Goal: Register for event/course

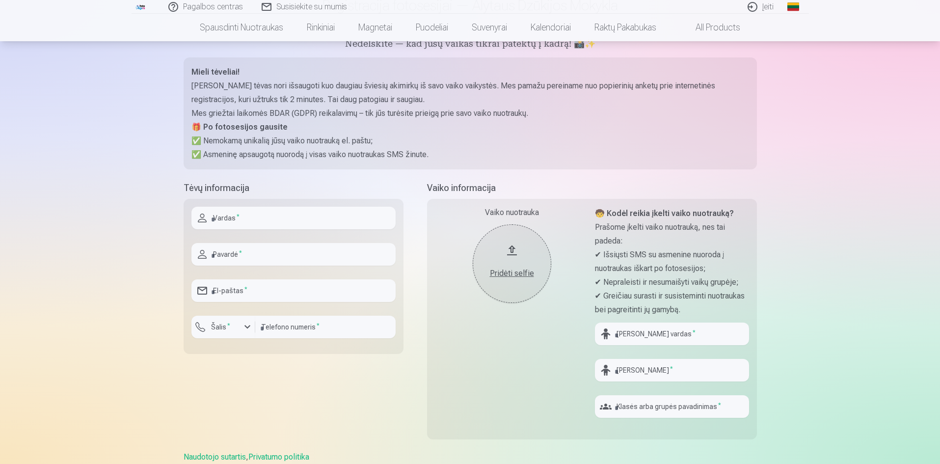
scroll to position [98, 0]
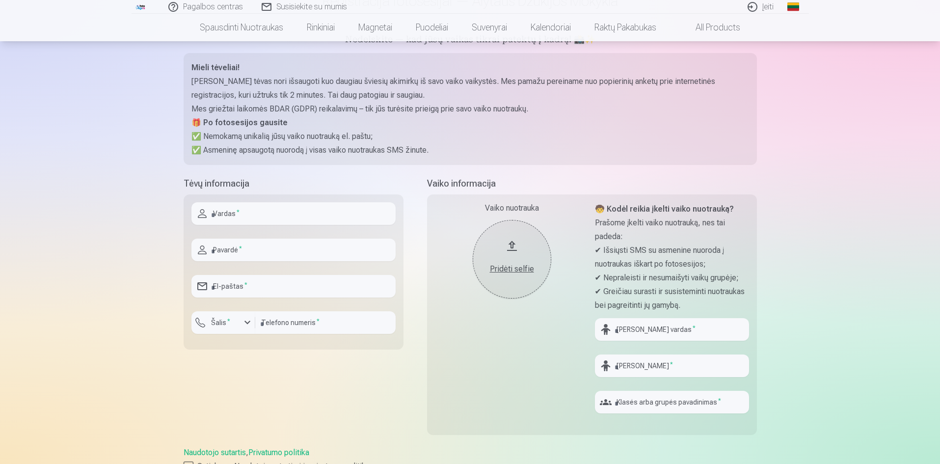
click at [233, 216] on input "text" at bounding box center [294, 213] width 204 height 23
type input "*******"
click at [231, 253] on input "text" at bounding box center [294, 250] width 204 height 23
click at [242, 248] on input "text" at bounding box center [294, 250] width 204 height 23
click at [220, 249] on input "**********" at bounding box center [294, 250] width 204 height 23
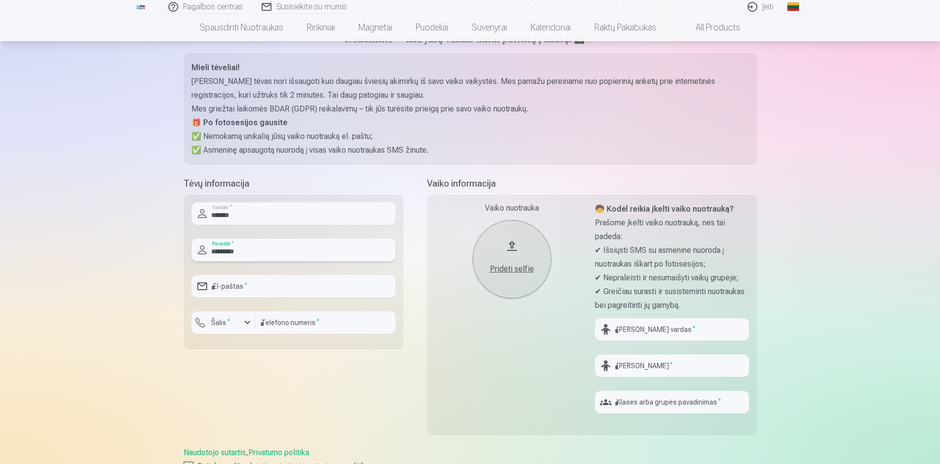
type input "*********"
click at [287, 280] on input "email" at bounding box center [294, 286] width 204 height 23
type input "**********"
type input "*********"
click at [642, 328] on input "text" at bounding box center [672, 329] width 154 height 23
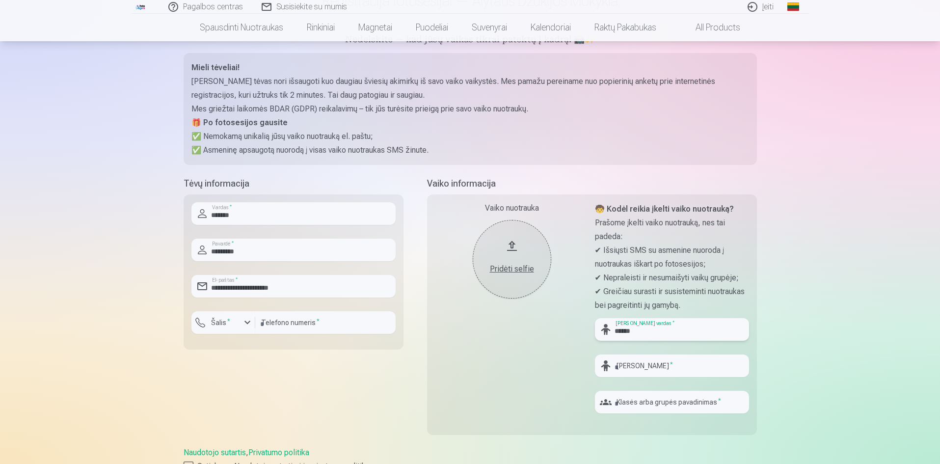
type input "******"
drag, startPoint x: 627, startPoint y: 367, endPoint x: 624, endPoint y: 362, distance: 5.6
click at [627, 366] on input "text" at bounding box center [672, 366] width 154 height 23
drag, startPoint x: 650, startPoint y: 369, endPoint x: 582, endPoint y: 359, distance: 69.0
click at [582, 359] on div "Vaiko nuotrauka Pridėti selfie 🧒 Kodėl reikia įkelti vaiko nuotrauką? Prašome į…" at bounding box center [592, 314] width 330 height 241
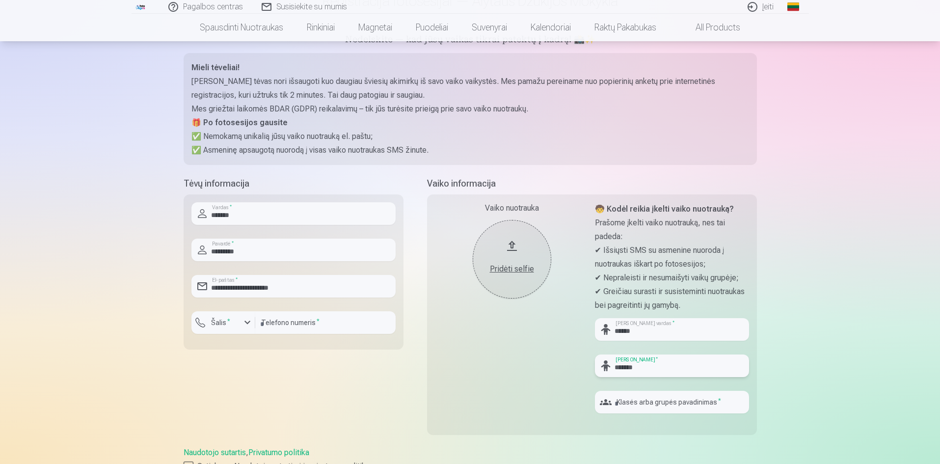
type input "*******"
click at [659, 403] on input "text" at bounding box center [672, 402] width 154 height 23
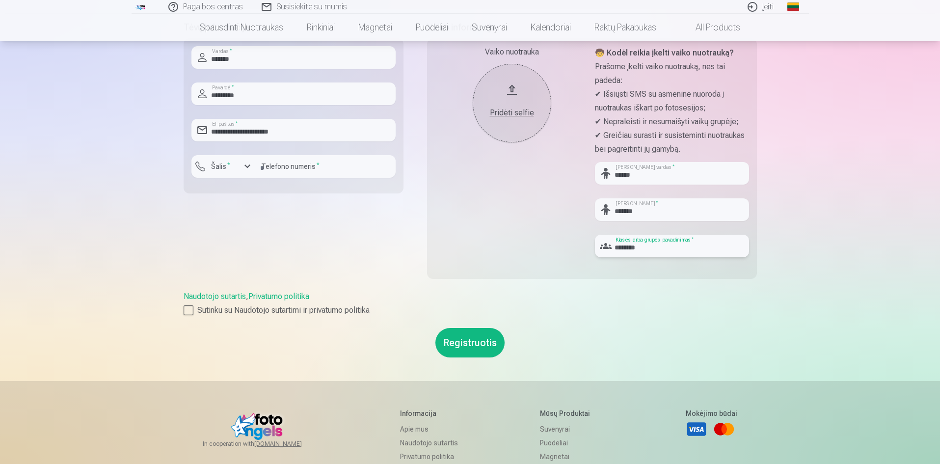
scroll to position [295, 0]
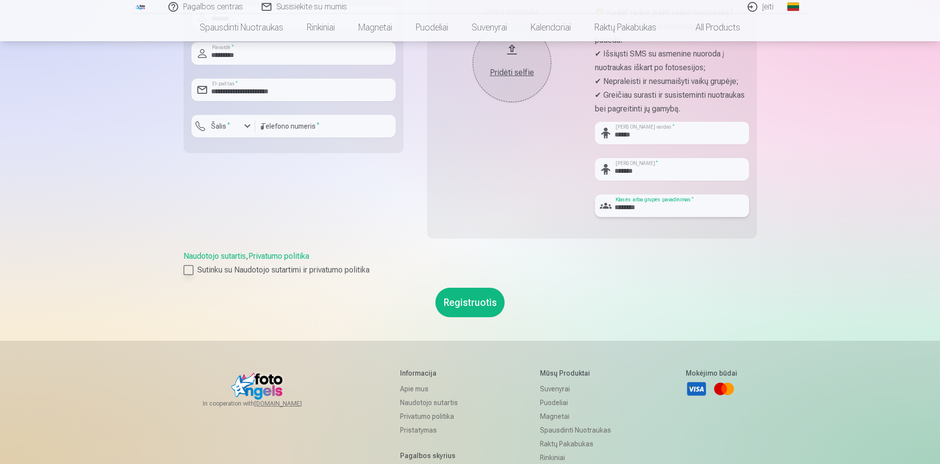
type input "********"
click at [191, 271] on div at bounding box center [189, 270] width 10 height 10
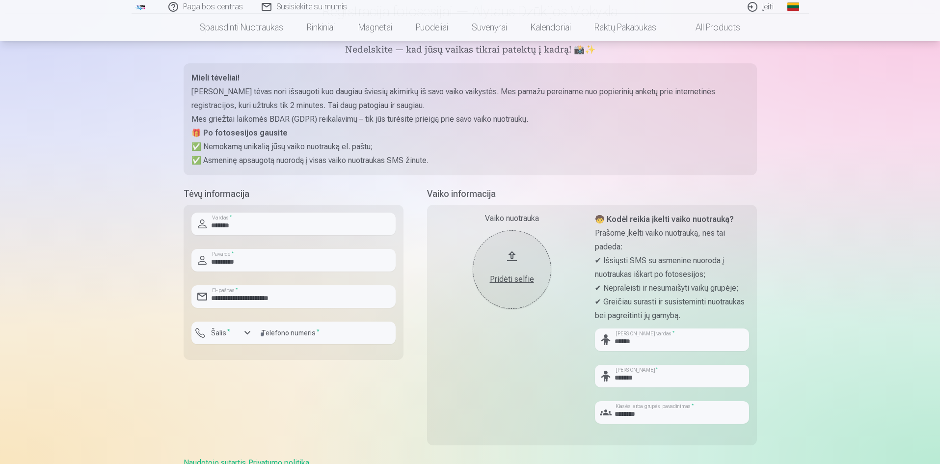
scroll to position [0, 0]
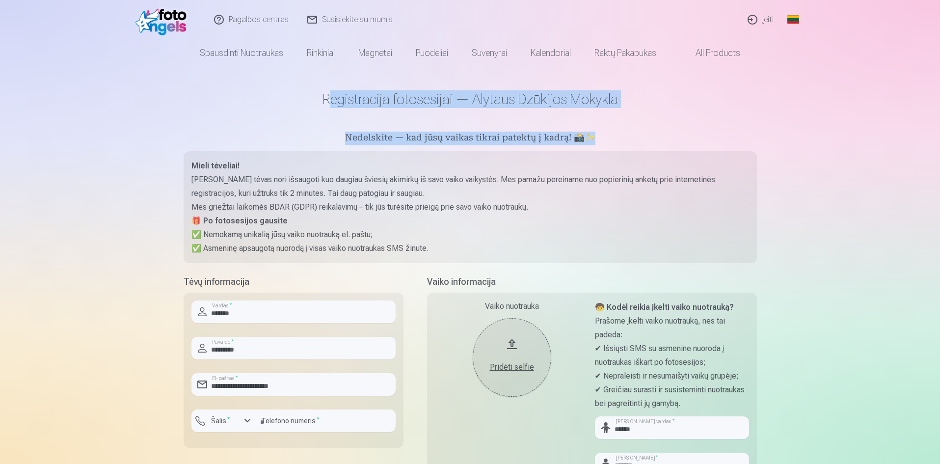
drag, startPoint x: 328, startPoint y: 99, endPoint x: 630, endPoint y: 142, distance: 304.6
click at [601, 142] on main "**********" at bounding box center [471, 351] width 574 height 569
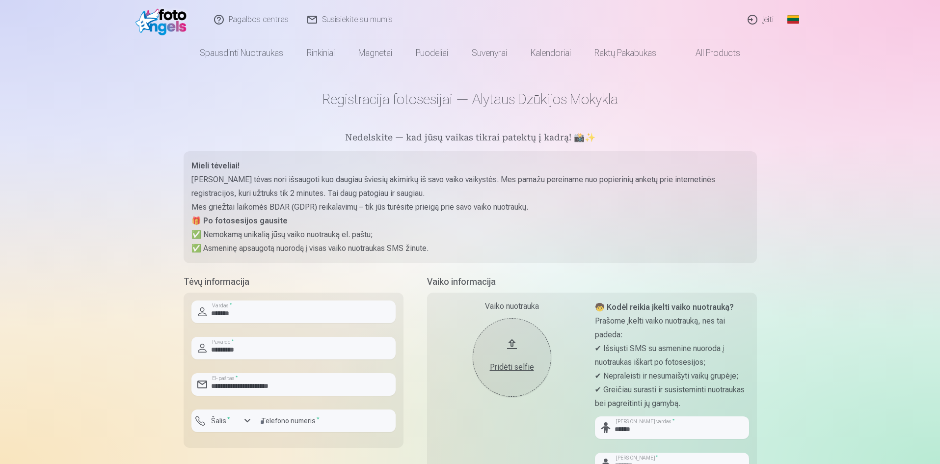
click at [827, 178] on div "Pagalbos centras Susisiekite su mumis Įeiti Global Lithuanian (lt) English (en)…" at bounding box center [470, 453] width 940 height 906
click at [809, 321] on div "Pagalbos centras Susisiekite su mumis Įeiti Global Lithuanian (lt) English (en)…" at bounding box center [470, 453] width 940 height 906
click at [885, 305] on div "Pagalbos centras Susisiekite su mumis Įeiti Global Lithuanian (lt) English (en)…" at bounding box center [470, 453] width 940 height 906
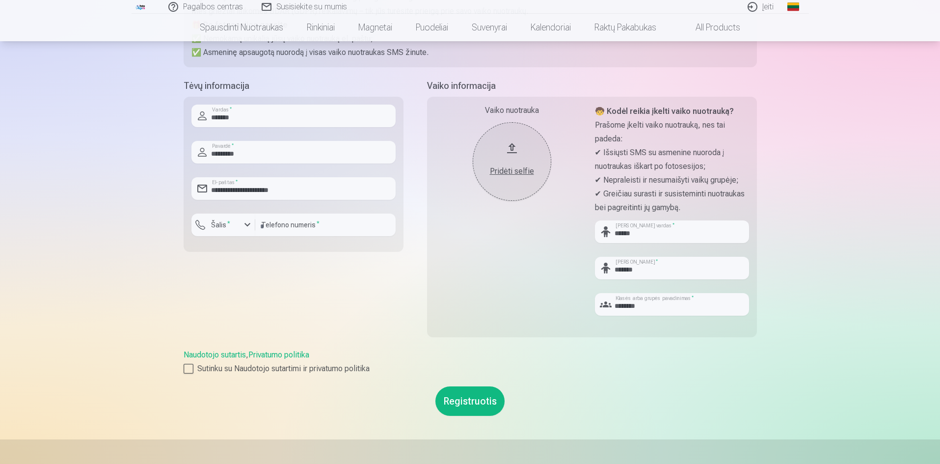
scroll to position [196, 0]
click at [524, 156] on button "Pridėti selfie" at bounding box center [512, 161] width 79 height 79
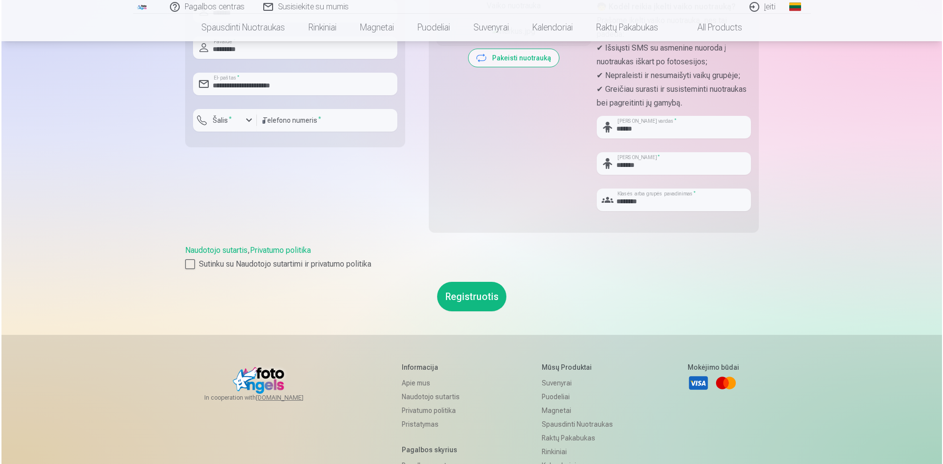
scroll to position [246, 0]
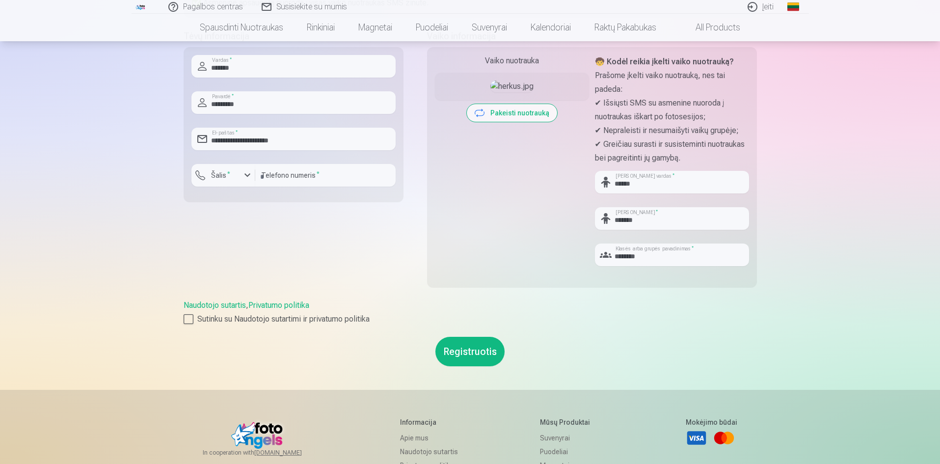
click at [467, 356] on button "Registruotis" at bounding box center [470, 351] width 69 height 29
click at [220, 176] on label "Šalis *" at bounding box center [220, 175] width 27 height 10
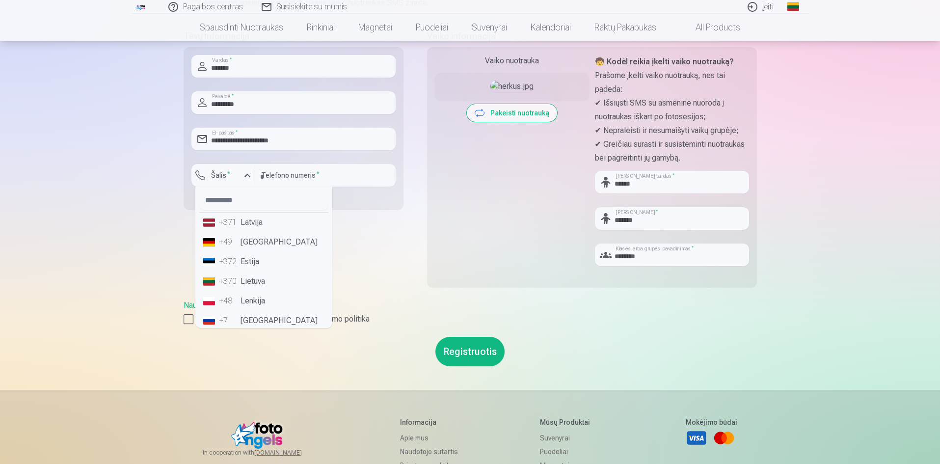
click at [244, 280] on li "+370 Lietuva" at bounding box center [263, 282] width 129 height 20
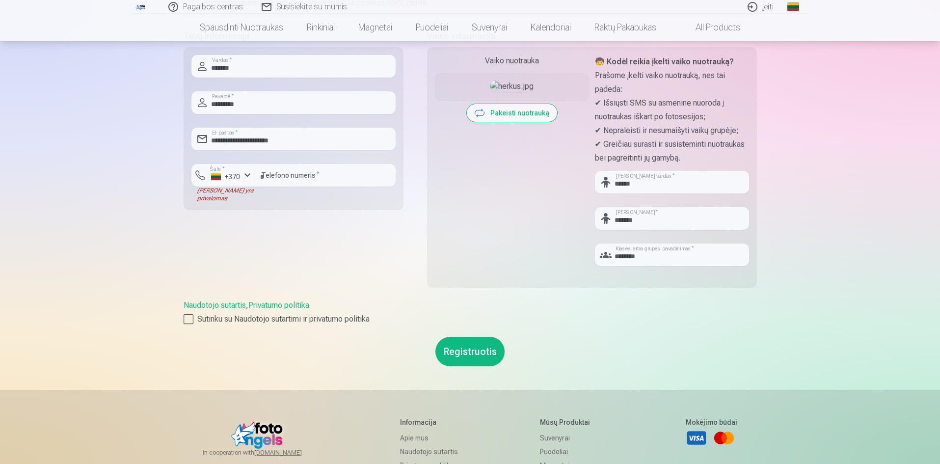
click at [467, 351] on button "Registruotis" at bounding box center [470, 351] width 69 height 29
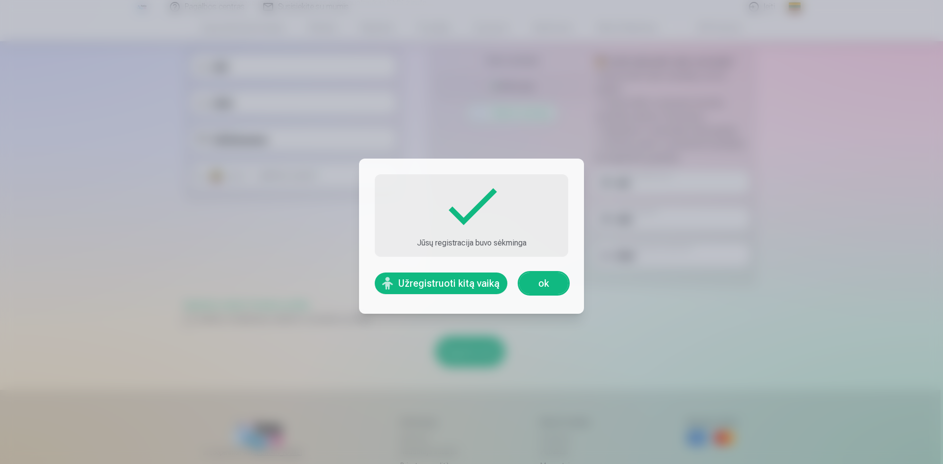
click at [537, 279] on link "ok" at bounding box center [543, 284] width 49 height 22
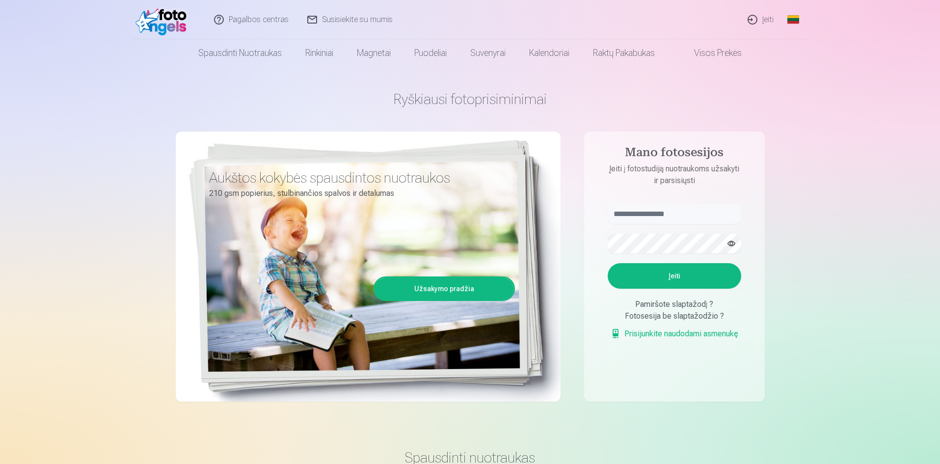
click at [443, 289] on link "Užsakymo pradžia" at bounding box center [444, 289] width 138 height 22
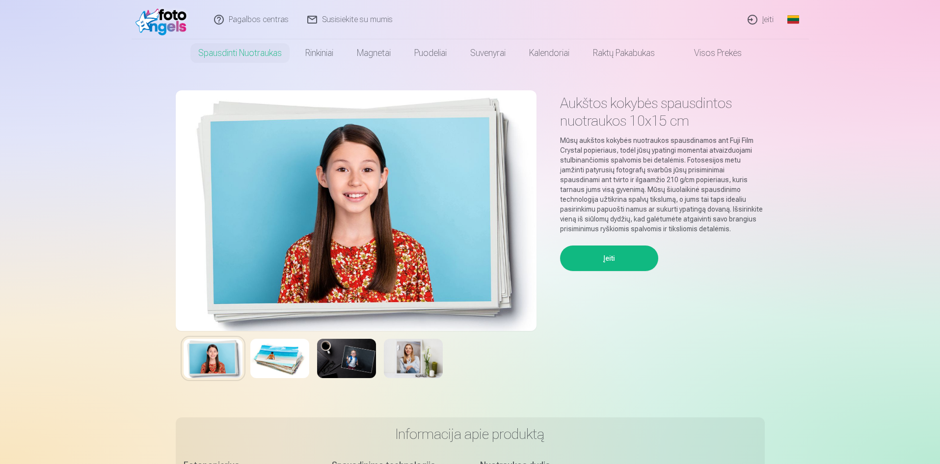
click at [281, 359] on img at bounding box center [279, 358] width 59 height 39
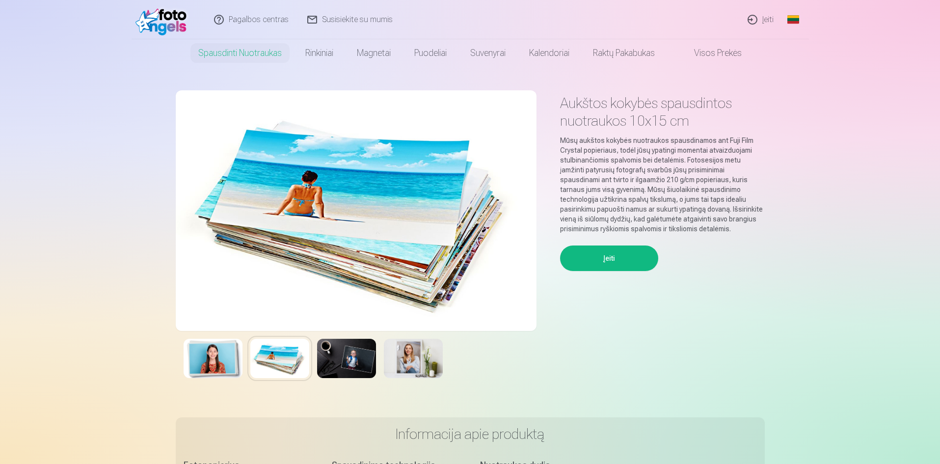
click at [345, 359] on img at bounding box center [346, 358] width 59 height 39
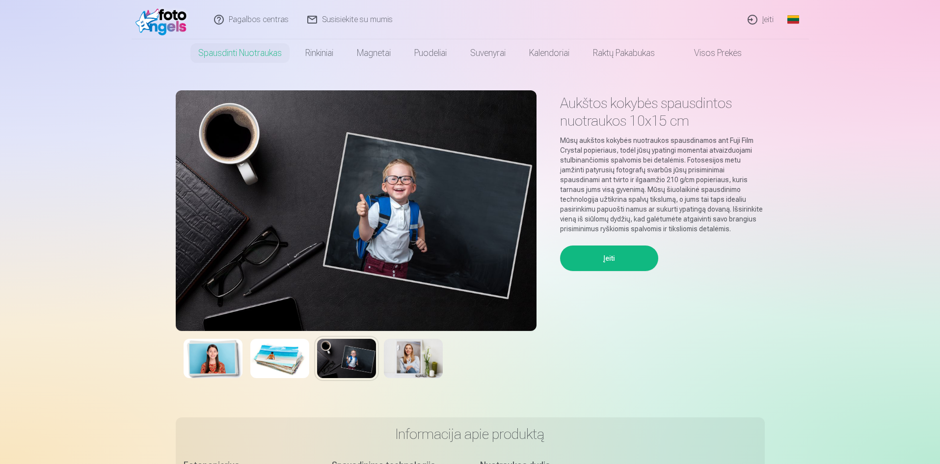
click at [407, 355] on img at bounding box center [413, 358] width 59 height 39
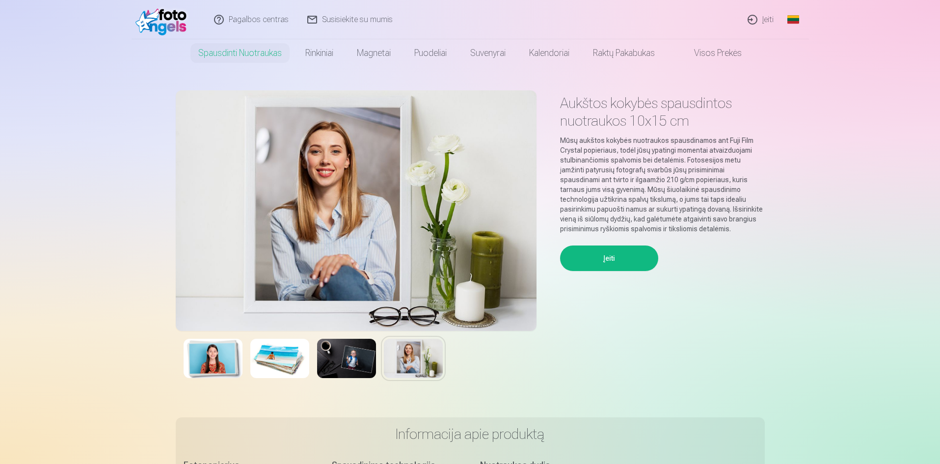
click at [228, 357] on img at bounding box center [213, 358] width 59 height 39
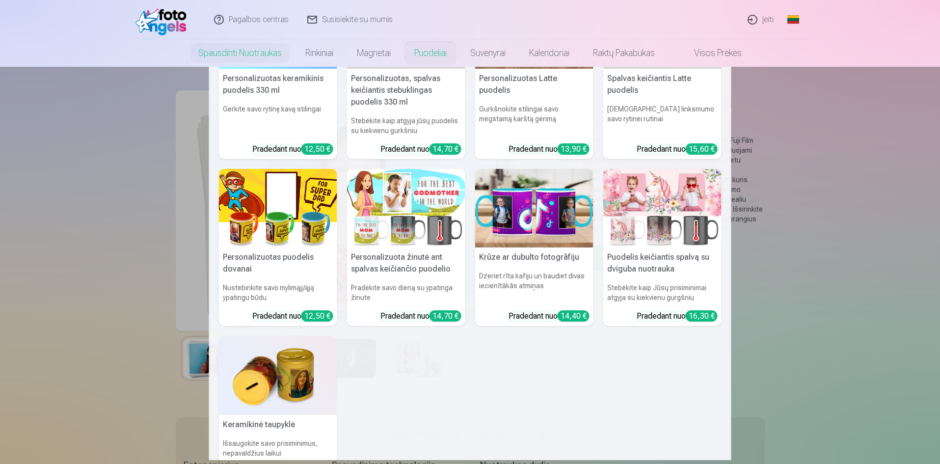
scroll to position [98, 0]
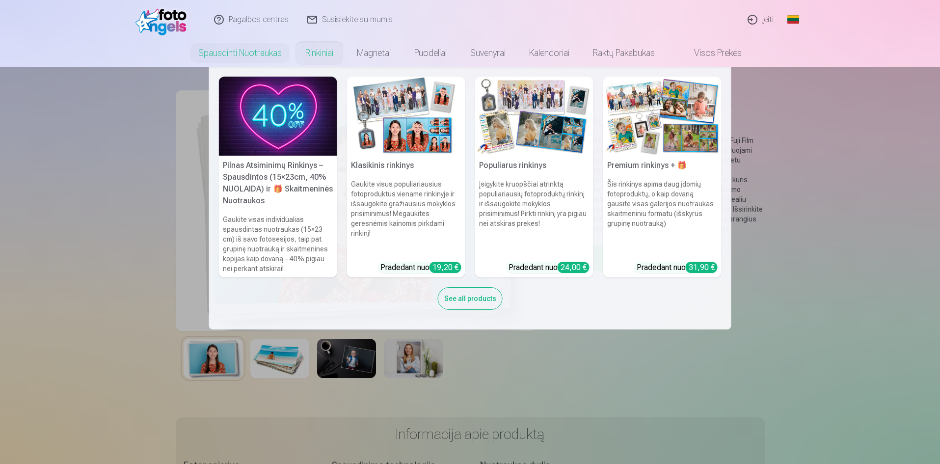
click at [403, 140] on img at bounding box center [406, 116] width 118 height 79
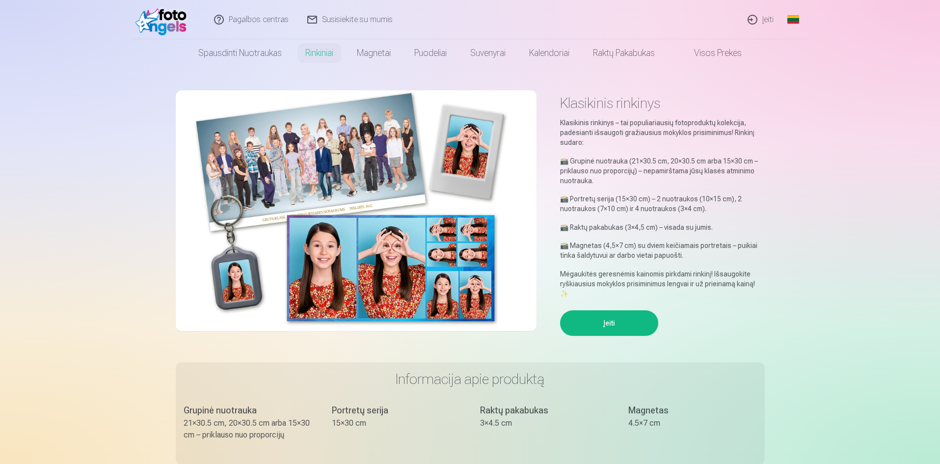
click at [611, 323] on button "Įeiti" at bounding box center [609, 323] width 98 height 26
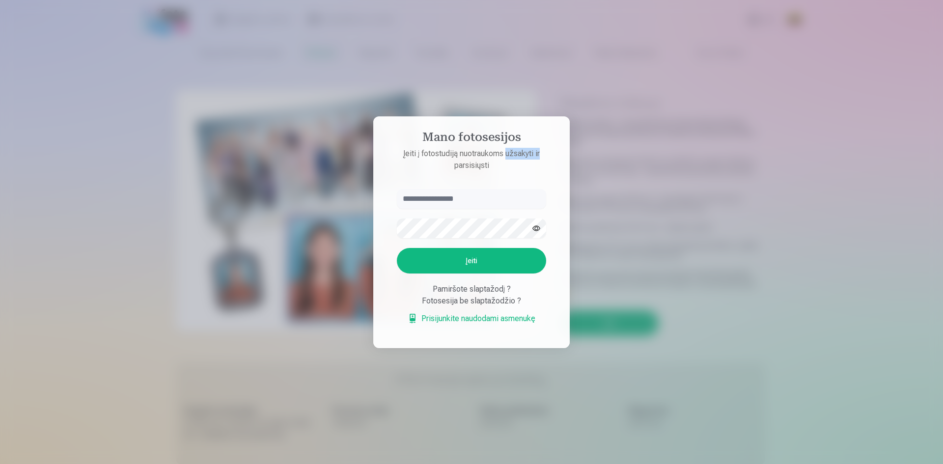
drag, startPoint x: 508, startPoint y: 154, endPoint x: 560, endPoint y: 155, distance: 52.6
click at [561, 155] on aside "Mano fotosesijos Įeiti į fotostudiją nuotraukoms užsakyti ir parsisiųsti Įeiti …" at bounding box center [471, 232] width 196 height 232
click at [528, 156] on p "Įeiti į fotostudiją nuotraukoms užsakyti ir parsisiųsti" at bounding box center [471, 160] width 169 height 24
click at [526, 155] on p "Įeiti į fotostudiją nuotraukoms užsakyti ir parsisiųsti" at bounding box center [471, 160] width 169 height 24
click at [824, 248] on div at bounding box center [471, 232] width 943 height 464
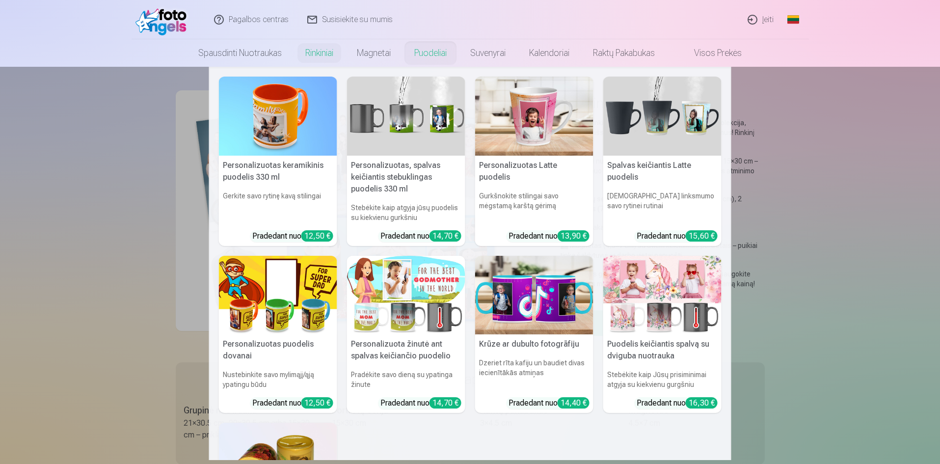
click at [278, 136] on img at bounding box center [278, 116] width 118 height 79
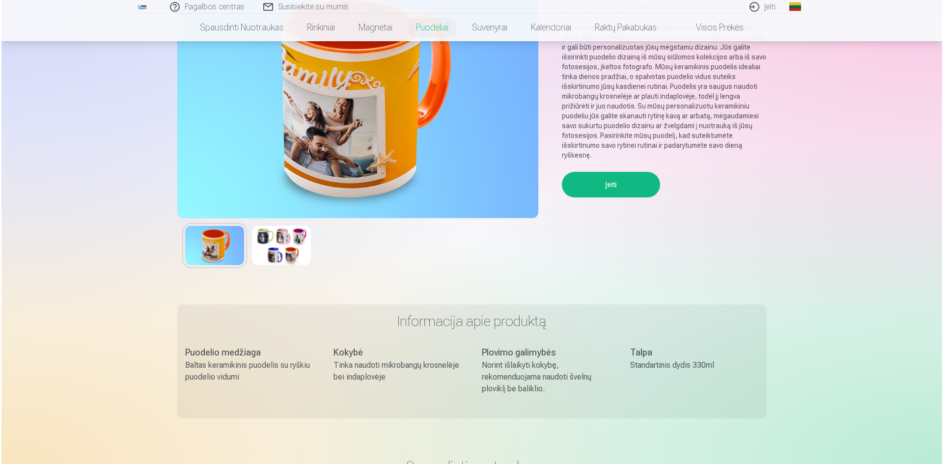
scroll to position [98, 0]
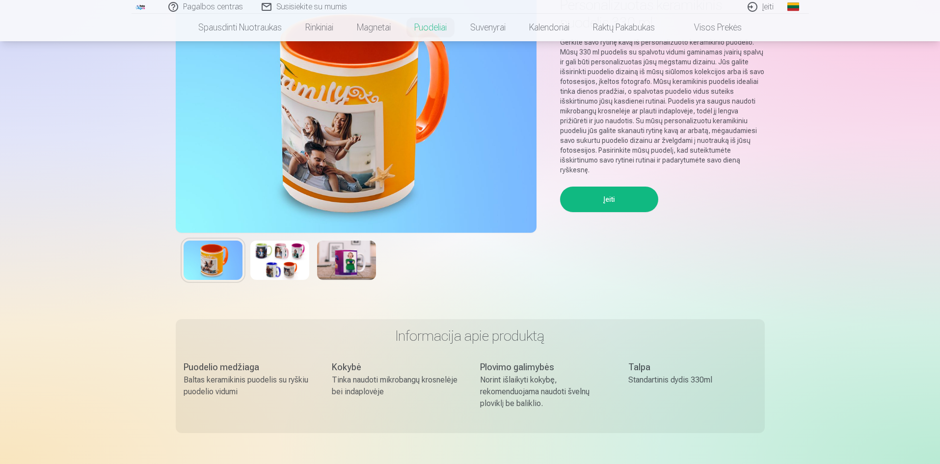
click at [599, 197] on button "Įeiti" at bounding box center [609, 200] width 98 height 26
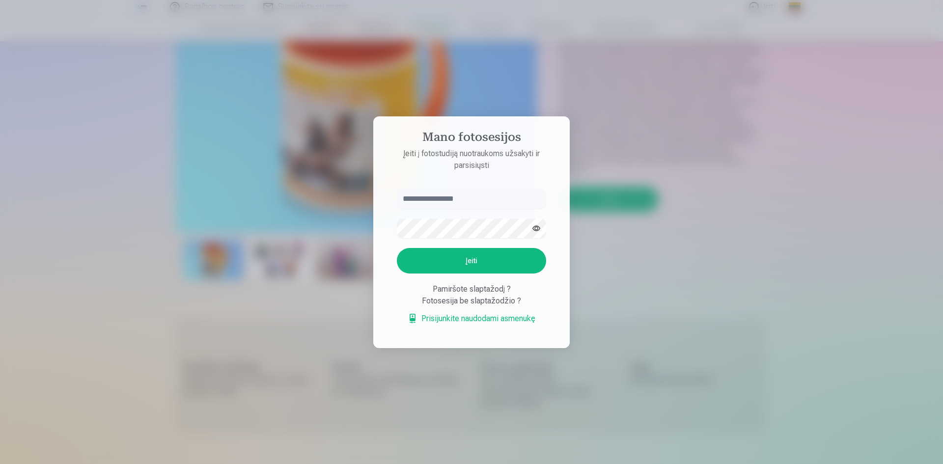
click at [425, 204] on input "text" at bounding box center [471, 199] width 149 height 20
click at [425, 198] on input "text" at bounding box center [471, 199] width 149 height 20
click at [457, 319] on link "Prisijunkite naudodami asmenukę" at bounding box center [472, 319] width 128 height 12
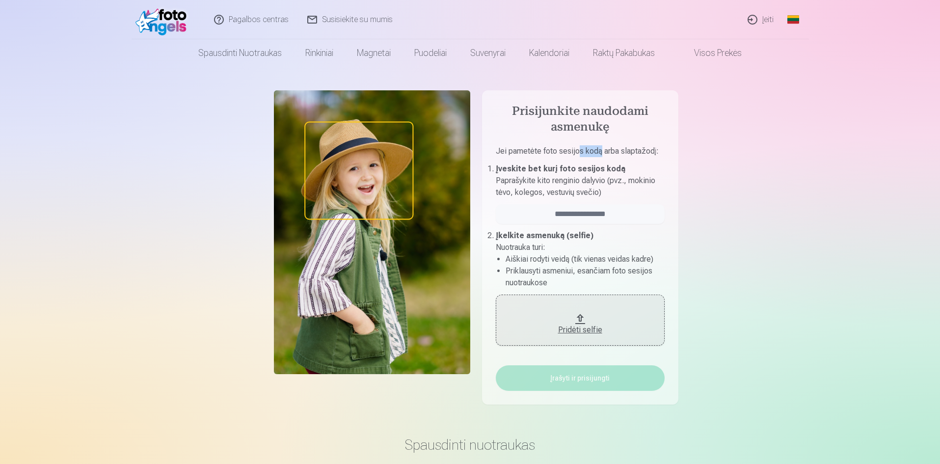
drag, startPoint x: 599, startPoint y: 152, endPoint x: 576, endPoint y: 151, distance: 22.6
click at [576, 152] on p "Jei pametėte foto sesijos kodą arba slaptažodį :" at bounding box center [580, 154] width 169 height 18
click at [576, 151] on p "Jei pametėte foto sesijos kodą arba slaptažodį :" at bounding box center [580, 154] width 169 height 18
click at [330, 22] on link "Susisiekite su mumis" at bounding box center [351, 19] width 104 height 39
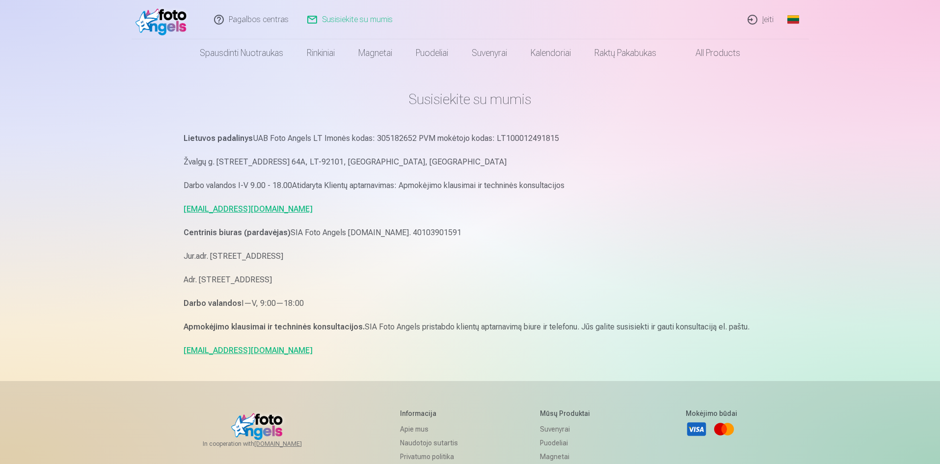
click at [275, 209] on link "[EMAIL_ADDRESS][DOMAIN_NAME]" at bounding box center [248, 208] width 129 height 9
click at [760, 20] on link "Įeiti" at bounding box center [761, 19] width 45 height 39
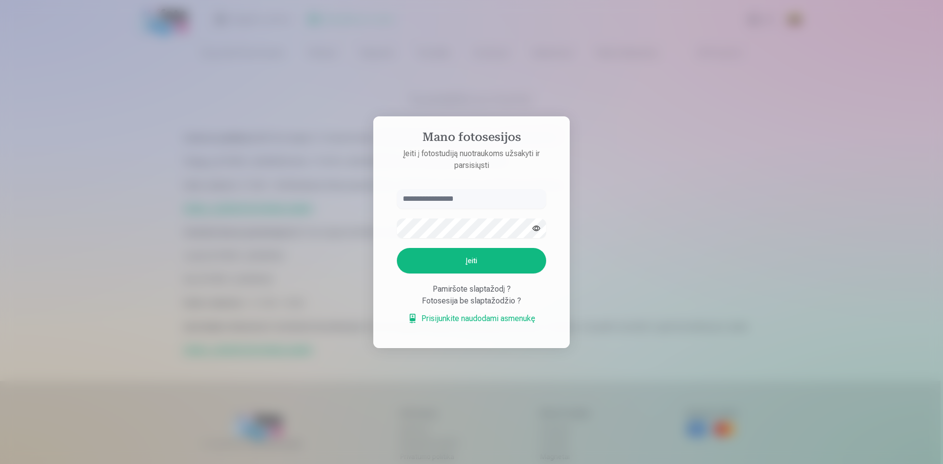
click at [166, 81] on div at bounding box center [471, 232] width 943 height 464
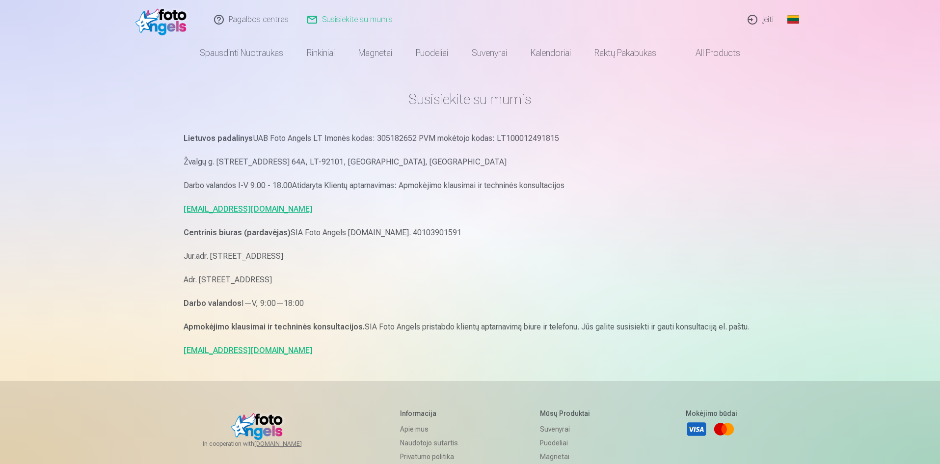
click at [247, 207] on link "[EMAIL_ADDRESS][DOMAIN_NAME]" at bounding box center [248, 208] width 129 height 9
drag, startPoint x: 300, startPoint y: 208, endPoint x: 178, endPoint y: 212, distance: 121.4
click at [178, 212] on div "Susisiekite su mumis Lietuvos padalinys UAB Foto Angels LT Imonės kodas: 305182…" at bounding box center [470, 325] width 589 height 651
copy link "[EMAIL_ADDRESS][DOMAIN_NAME]"
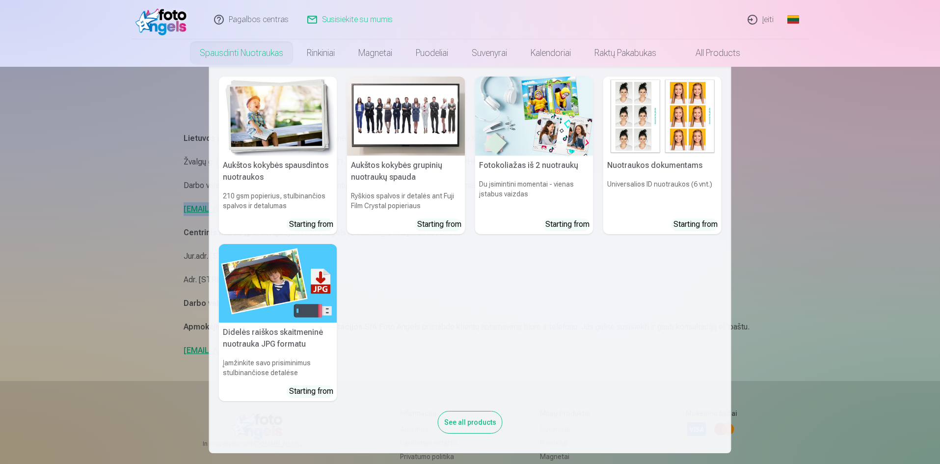
click at [231, 55] on link "Spausdinti nuotraukas" at bounding box center [241, 52] width 107 height 27
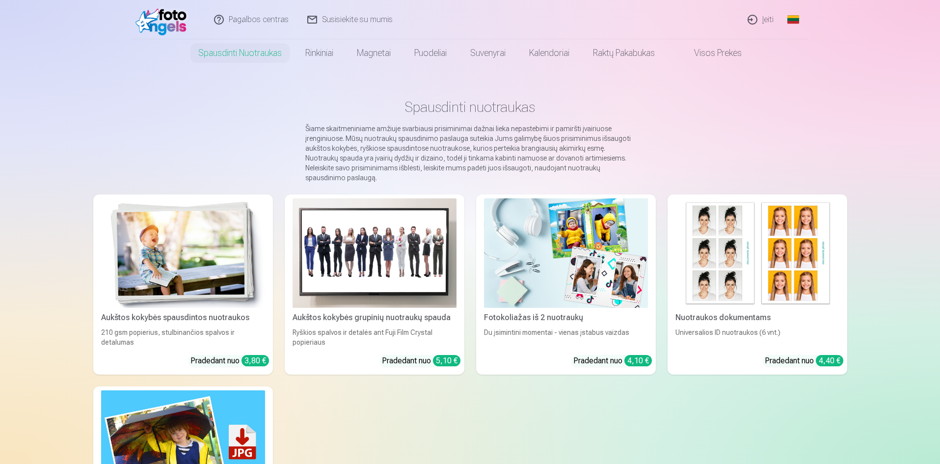
click at [318, 54] on link "Rinkiniai" at bounding box center [320, 52] width 52 height 27
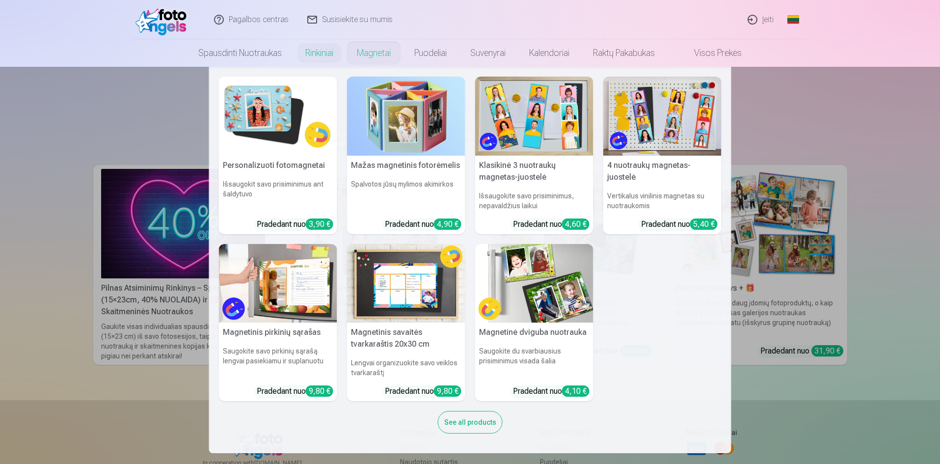
click at [355, 51] on link "Magnetai" at bounding box center [373, 52] width 57 height 27
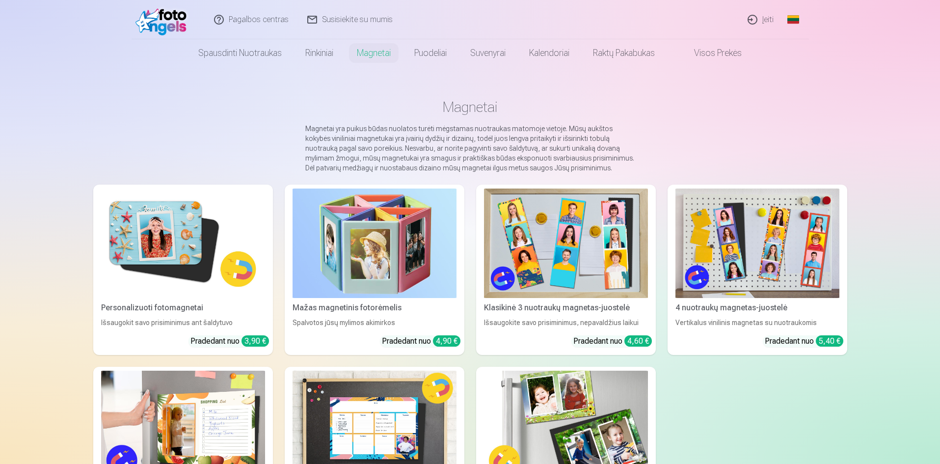
click at [377, 253] on img at bounding box center [375, 244] width 164 height 110
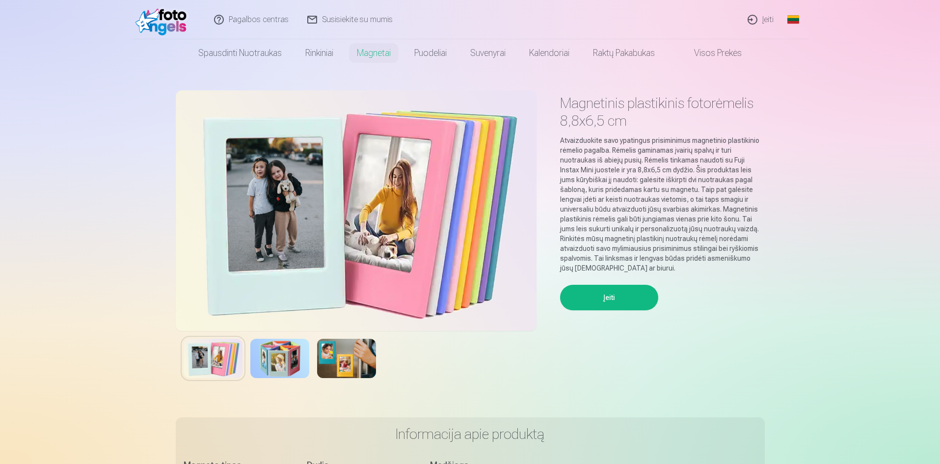
click at [633, 292] on button "Įeiti" at bounding box center [609, 298] width 98 height 26
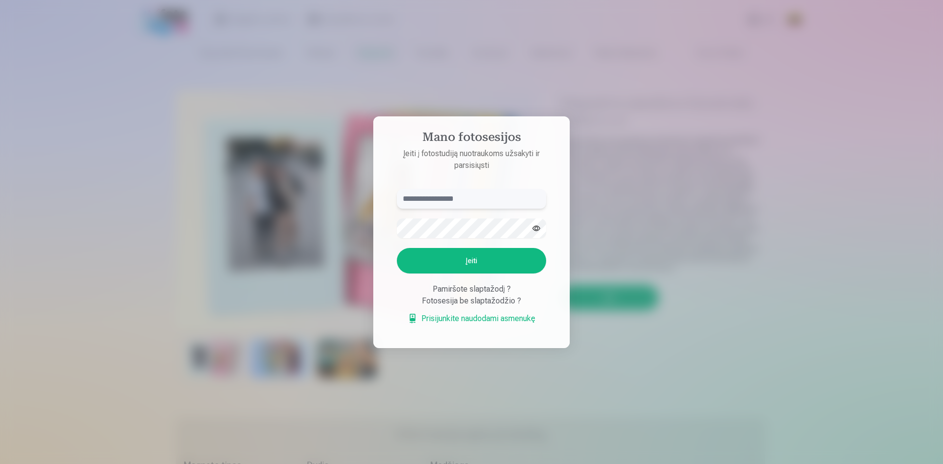
click at [451, 199] on input "text" at bounding box center [471, 199] width 149 height 20
click at [430, 200] on input "text" at bounding box center [471, 199] width 149 height 20
click at [645, 196] on div at bounding box center [471, 232] width 943 height 464
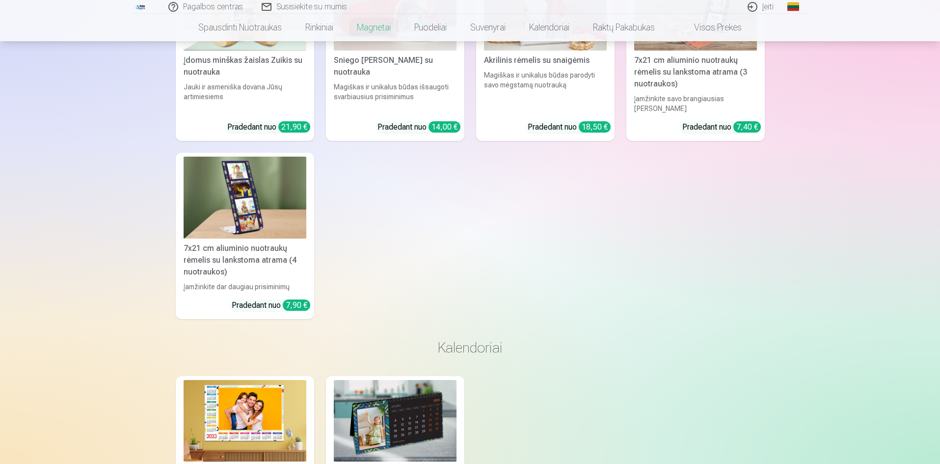
scroll to position [2525, 0]
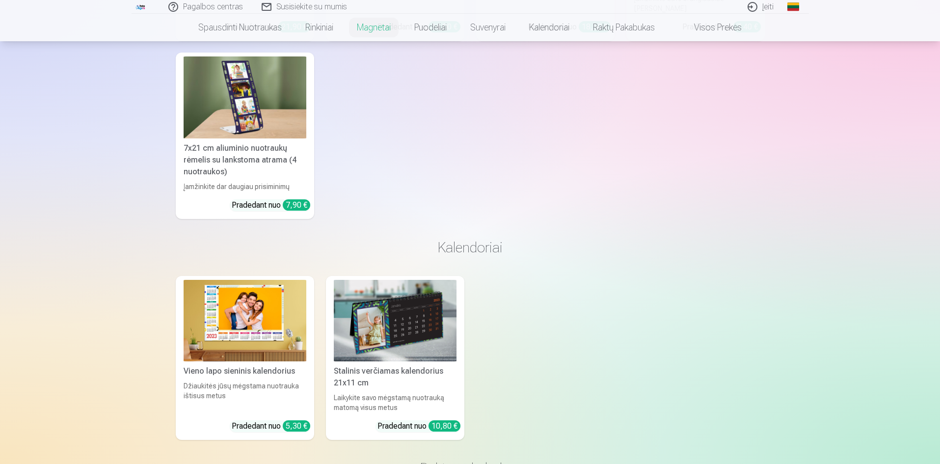
click at [400, 327] on img at bounding box center [395, 321] width 123 height 82
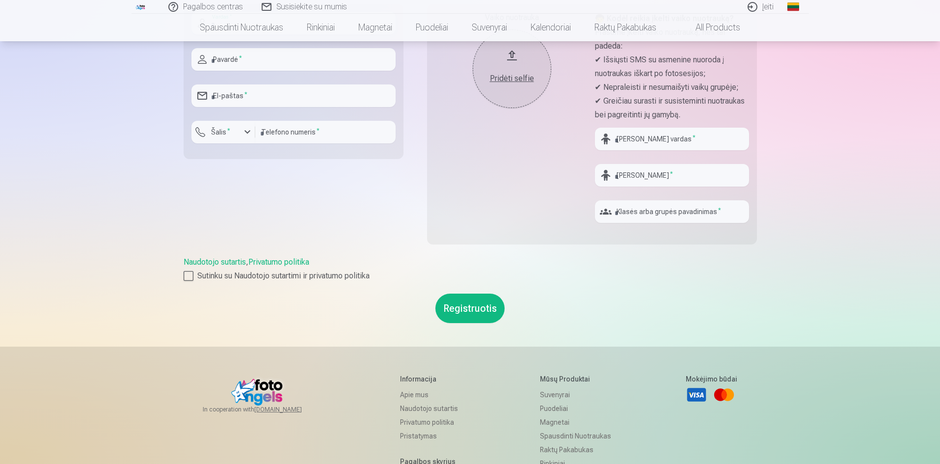
scroll to position [295, 0]
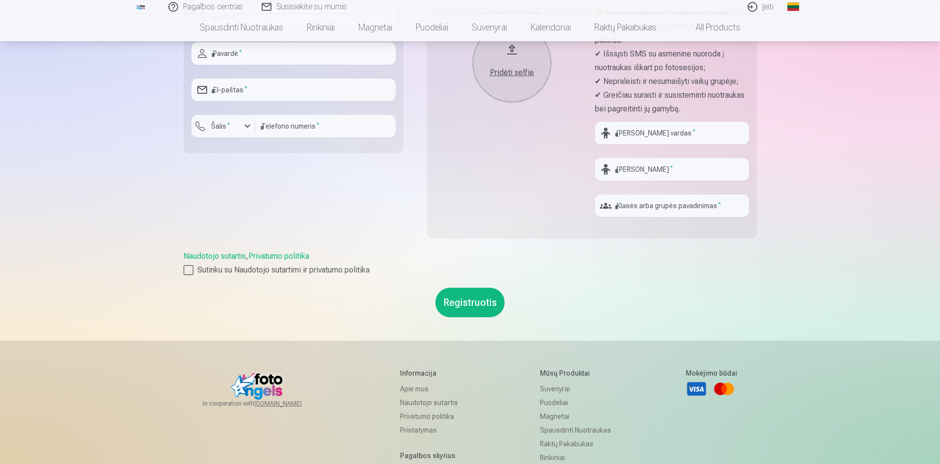
click at [198, 253] on link "Naudotojo sutartis" at bounding box center [215, 255] width 62 height 9
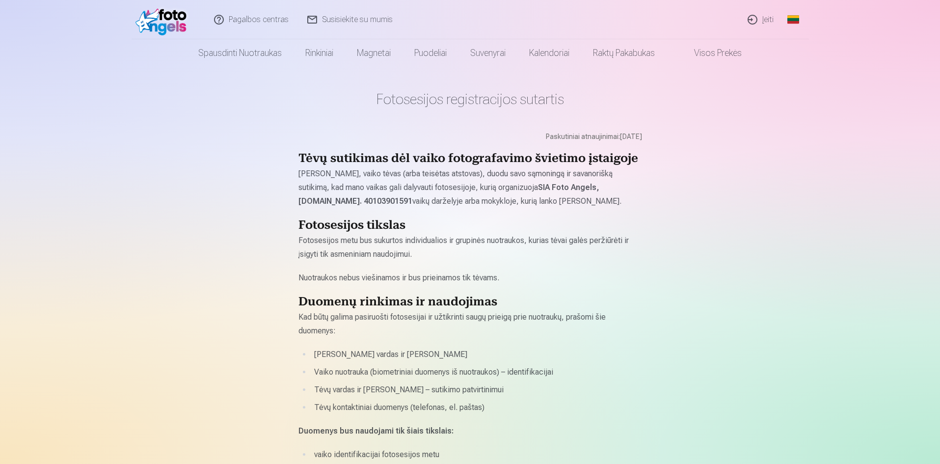
click at [246, 19] on link "Pagalbos centras" at bounding box center [251, 19] width 93 height 39
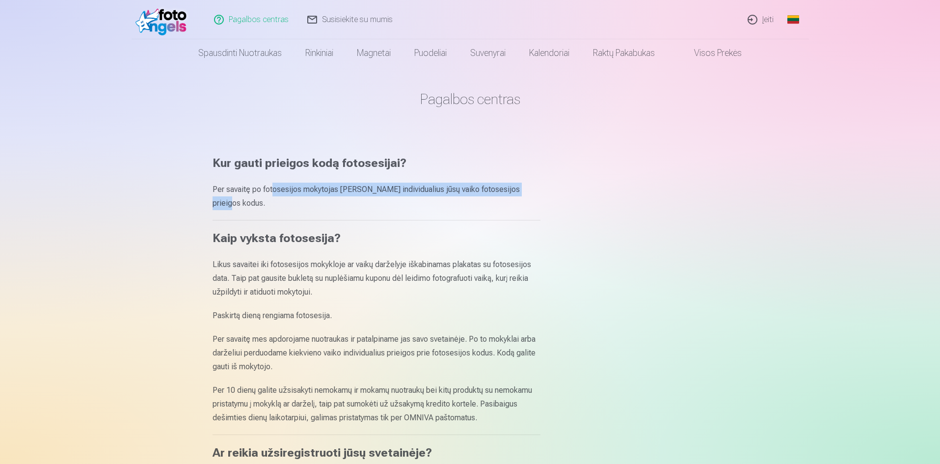
drag, startPoint x: 282, startPoint y: 189, endPoint x: 536, endPoint y: 199, distance: 254.6
click at [536, 199] on div "Per savaitę po fotosesijos mokytojas gaus individualius jūsų vaiko fotosesijos …" at bounding box center [377, 202] width 328 height 38
click at [507, 191] on p "Per savaitę po fotosesijos mokytojas gaus individualius jūsų vaiko fotosesijos …" at bounding box center [377, 196] width 328 height 27
click at [339, 192] on p "Per savaitę po fotosesijos mokytojas gaus individualius jūsų vaiko fotosesijos …" at bounding box center [377, 196] width 328 height 27
drag, startPoint x: 334, startPoint y: 192, endPoint x: 264, endPoint y: 190, distance: 70.2
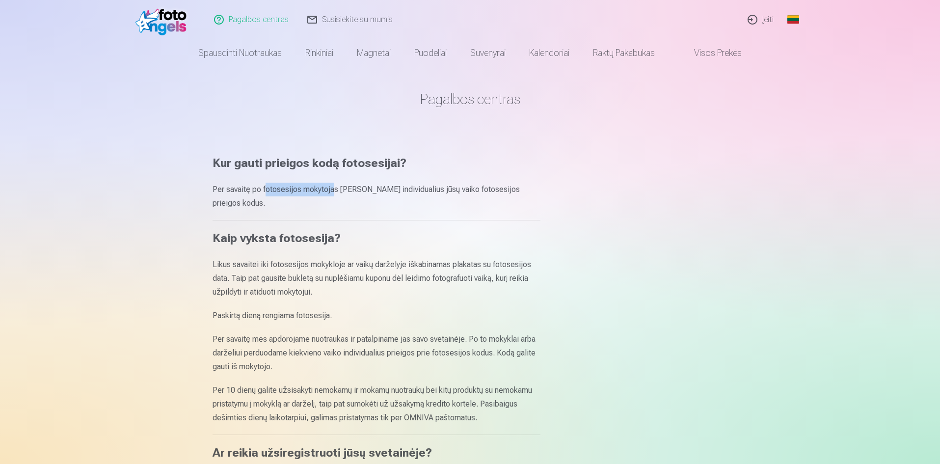
click at [264, 190] on p "Per savaitę po fotosesijos mokytojas gaus individualius jūsų vaiko fotosesijos …" at bounding box center [377, 196] width 328 height 27
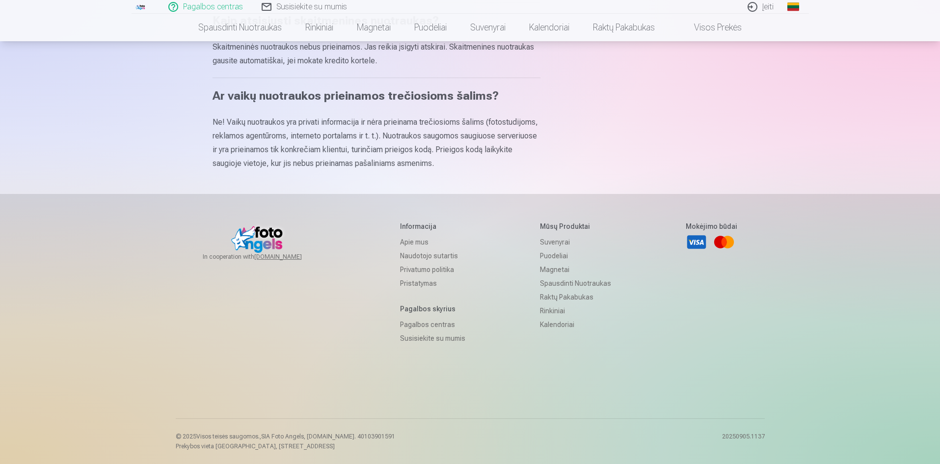
scroll to position [386, 0]
